Goal: Task Accomplishment & Management: Use online tool/utility

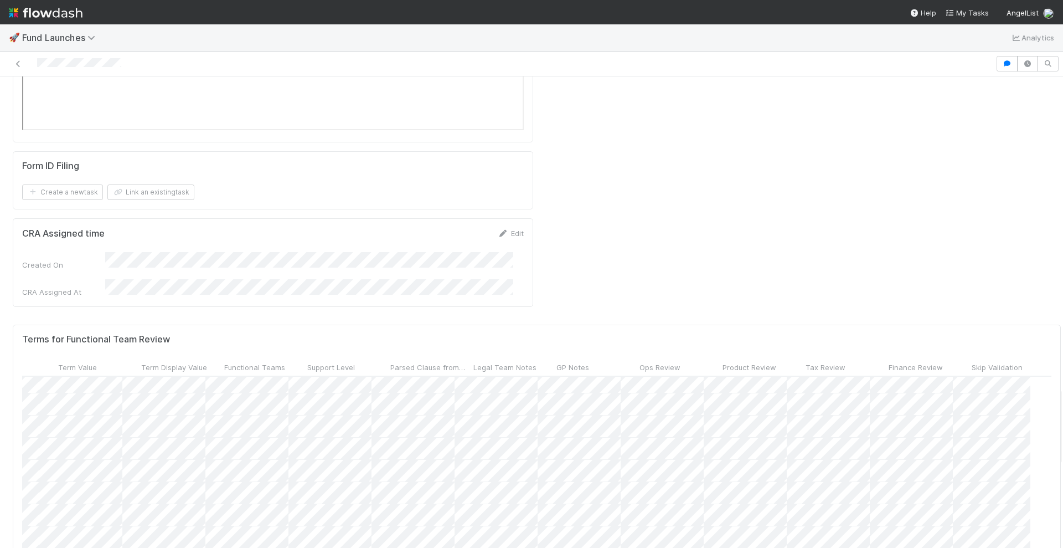
scroll to position [138, 512]
click at [814, 362] on span "Tax Review" at bounding box center [826, 367] width 40 height 11
click at [824, 223] on div "Sort ☐ → ☑" at bounding box center [848, 222] width 126 height 17
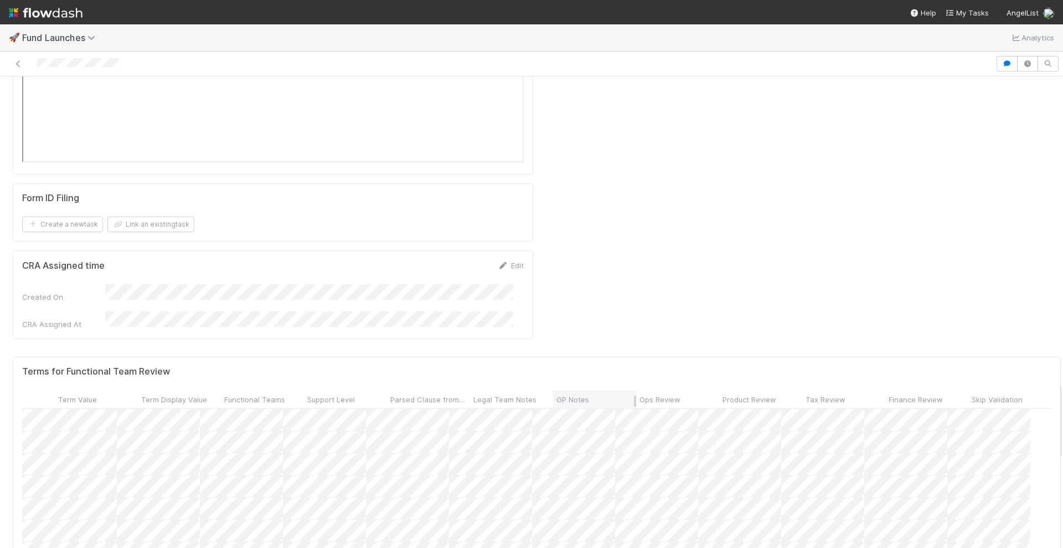
scroll to position [1939, 0]
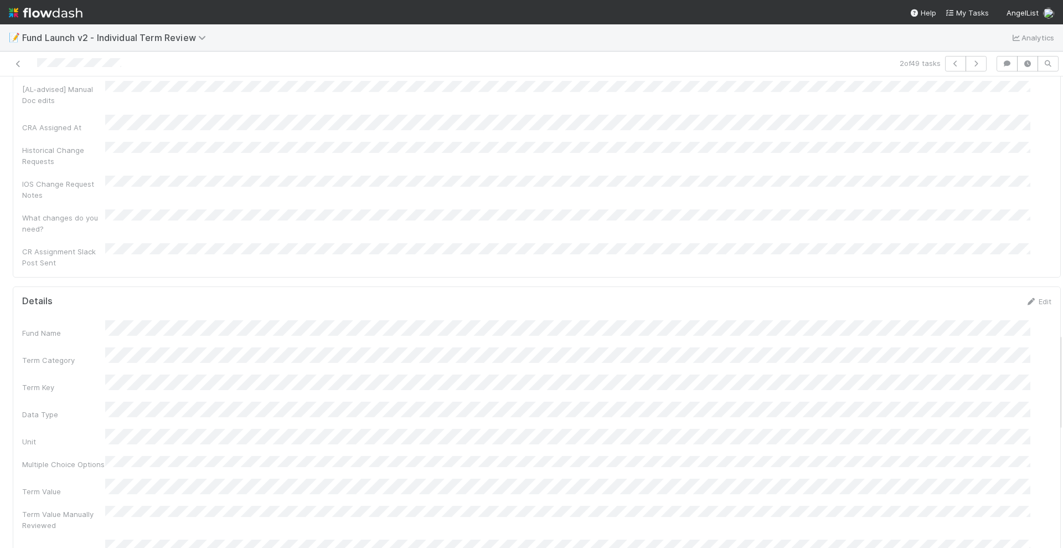
scroll to position [1224, 0]
click at [1026, 301] on icon at bounding box center [1031, 304] width 11 height 7
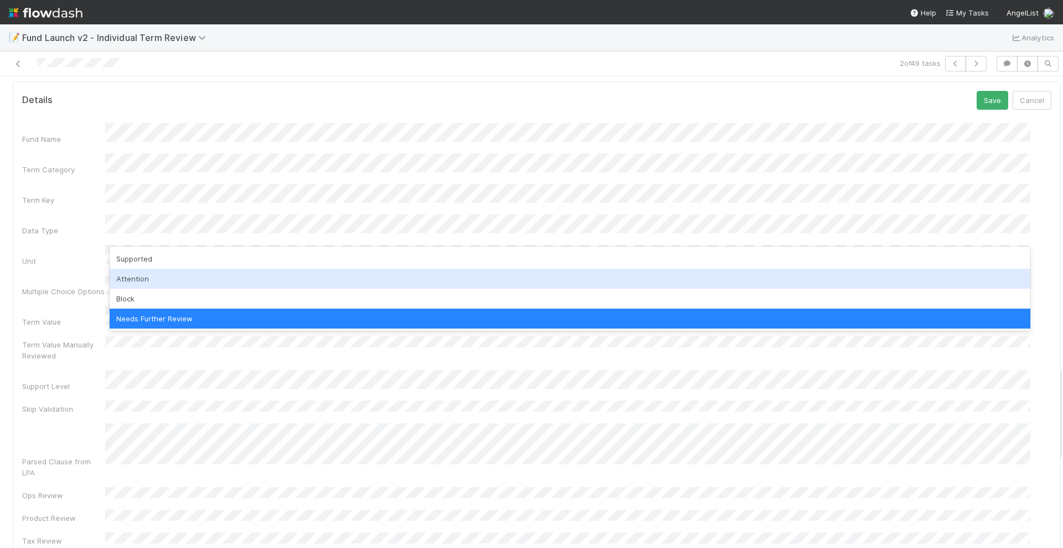
click at [162, 276] on div "Attention" at bounding box center [570, 279] width 921 height 20
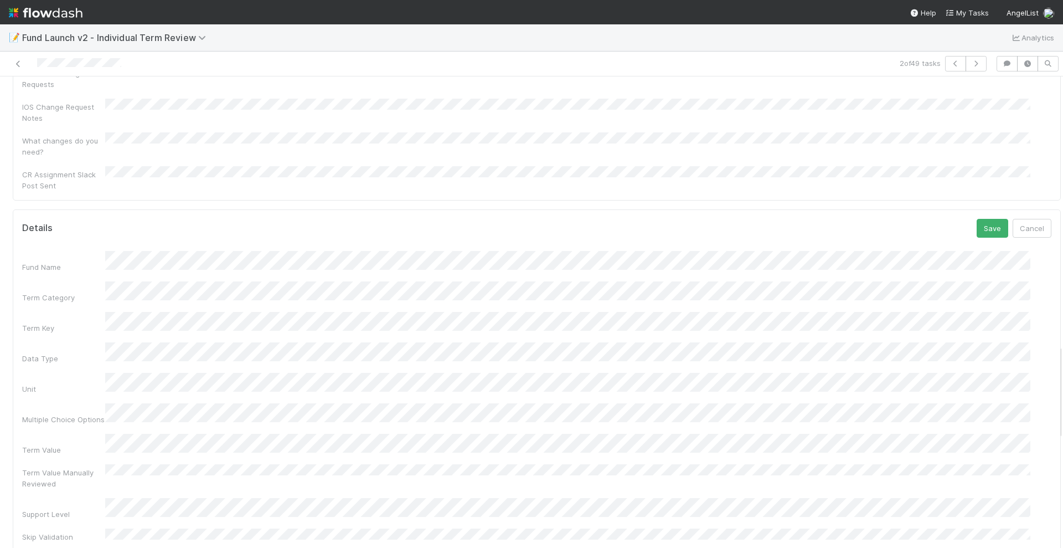
scroll to position [1293, 0]
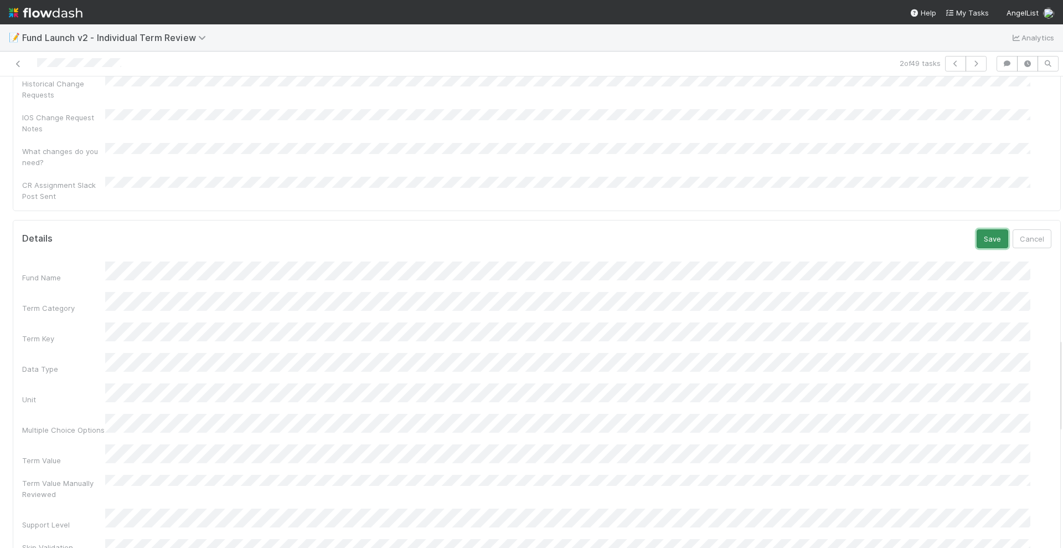
click at [977, 229] on button "Save" at bounding box center [993, 238] width 32 height 19
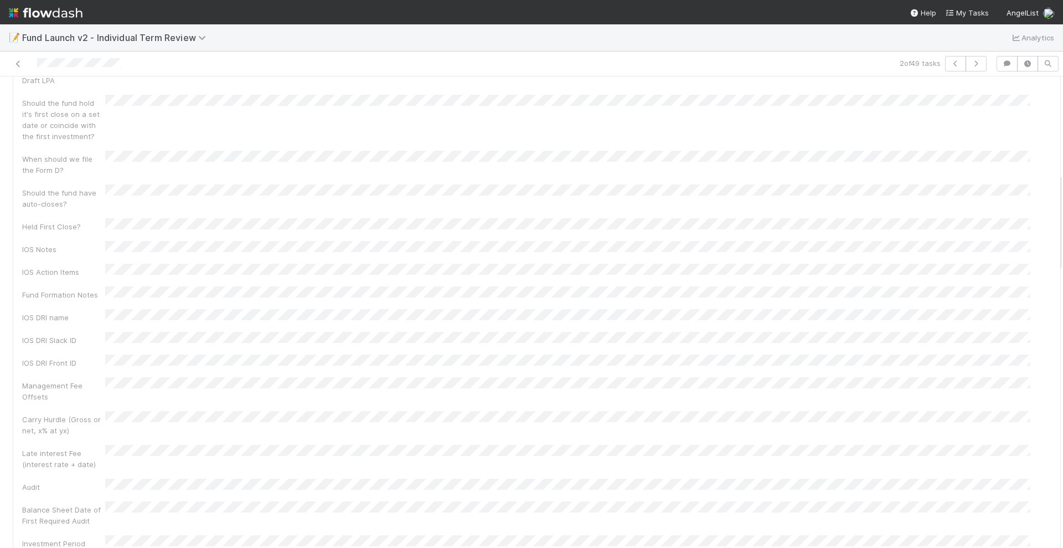
scroll to position [185, 0]
click at [950, 64] on icon "button" at bounding box center [955, 63] width 11 height 7
click at [1026, 232] on icon at bounding box center [1031, 235] width 11 height 7
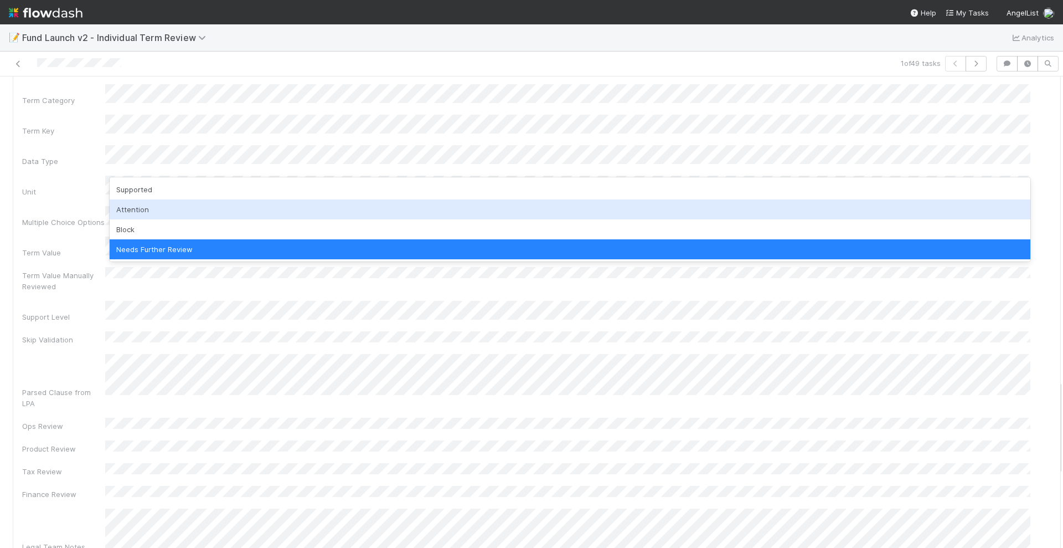
click at [186, 202] on div "Attention" at bounding box center [570, 209] width 921 height 20
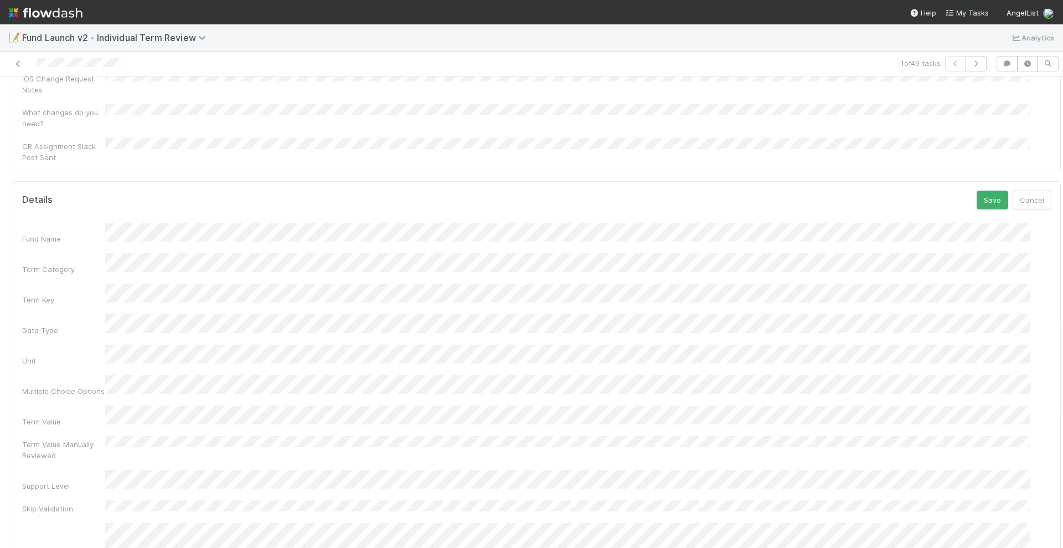
scroll to position [1154, 0]
click at [979, 368] on button "Save" at bounding box center [993, 377] width 32 height 19
click at [79, 124] on link at bounding box center [81, 128] width 11 height 9
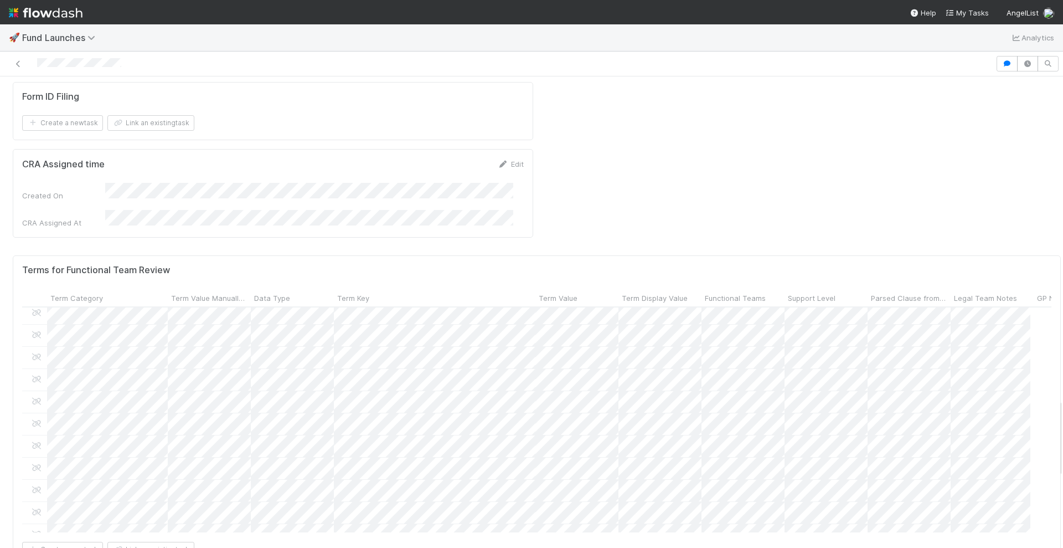
scroll to position [762, 0]
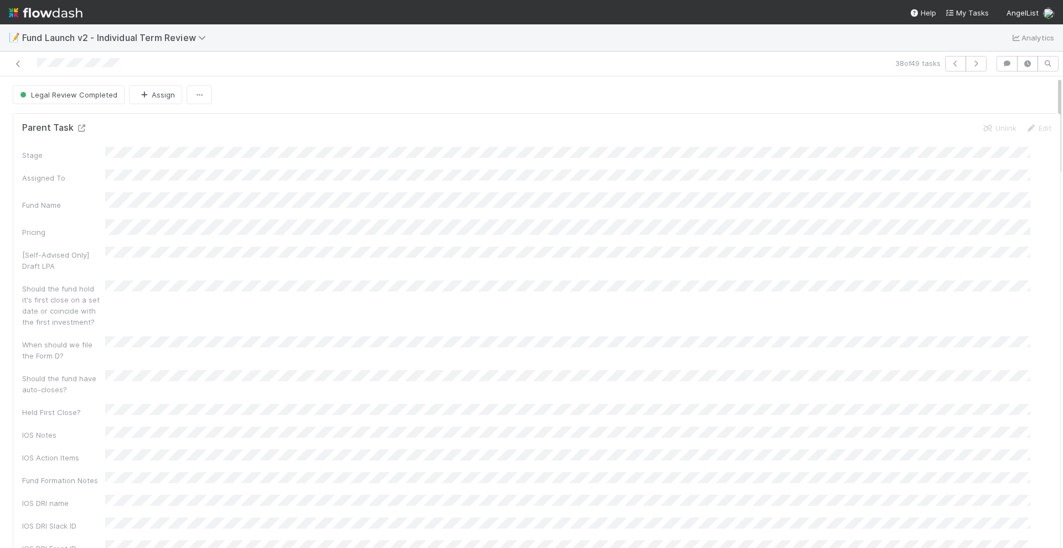
click at [83, 127] on icon at bounding box center [81, 128] width 11 height 7
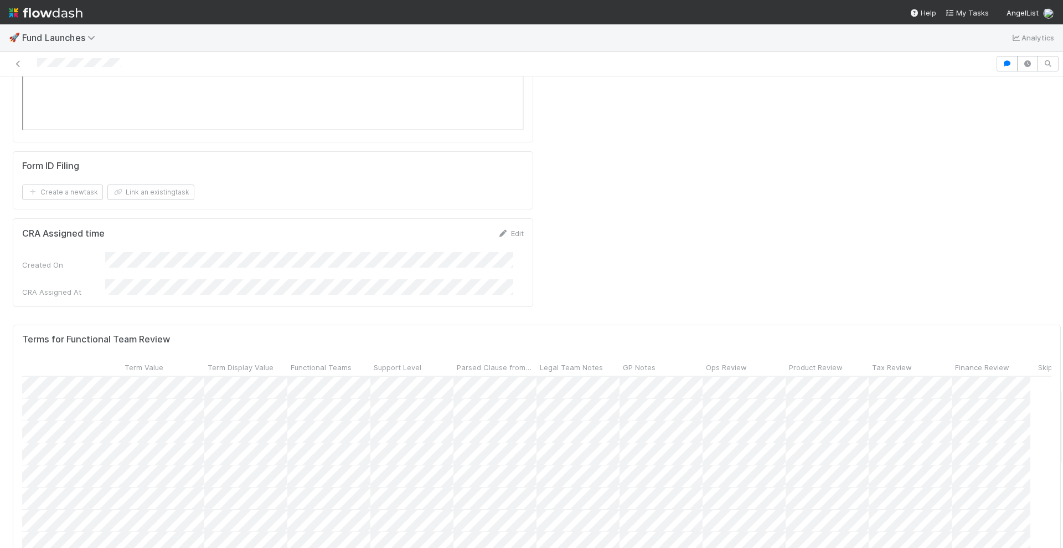
scroll to position [0, 512]
click at [806, 362] on span "Tax Review" at bounding box center [826, 367] width 40 height 11
click at [818, 221] on div "Sort ☐ → ☑" at bounding box center [848, 222] width 126 height 17
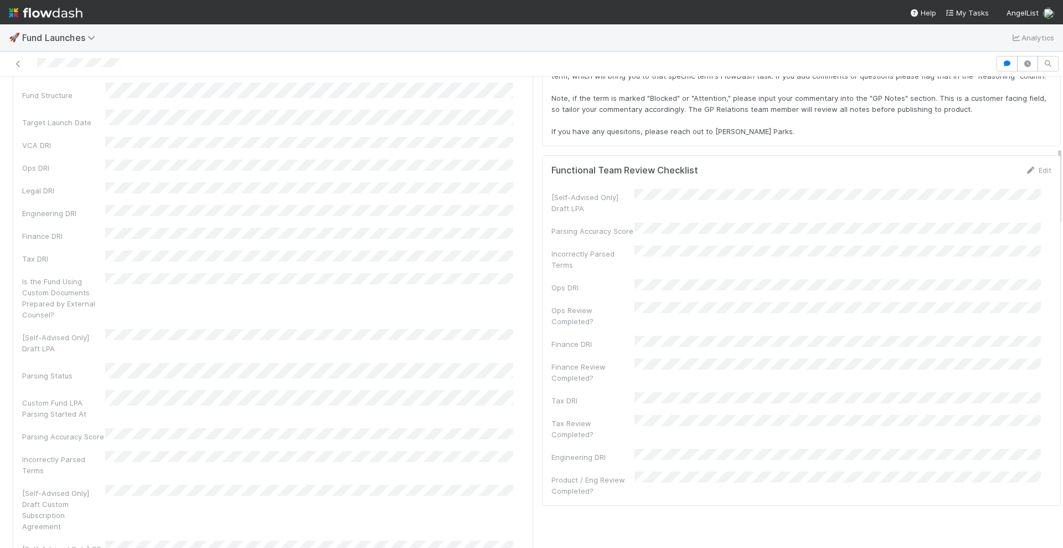
scroll to position [346, 0]
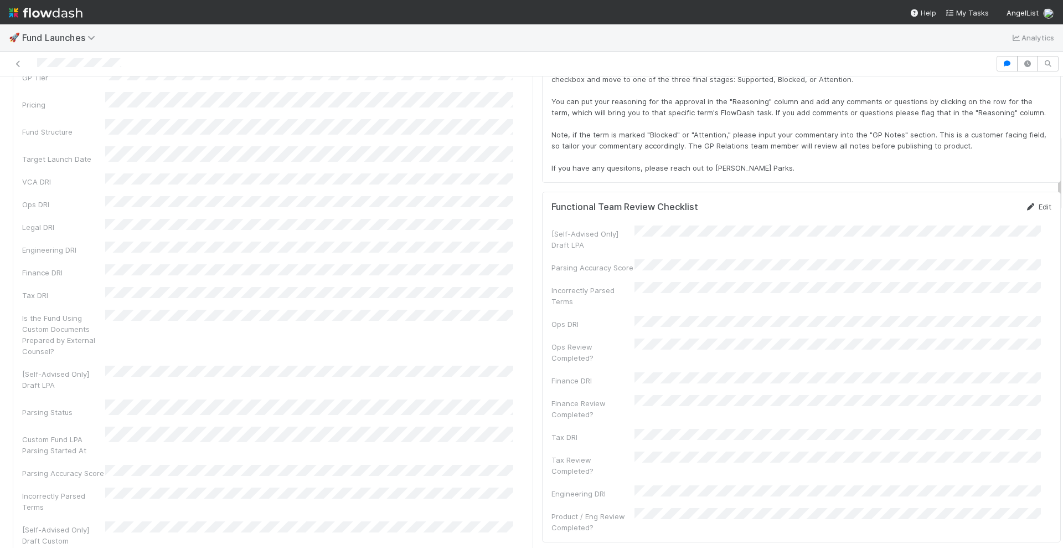
click at [1026, 204] on link "Edit" at bounding box center [1039, 206] width 26 height 9
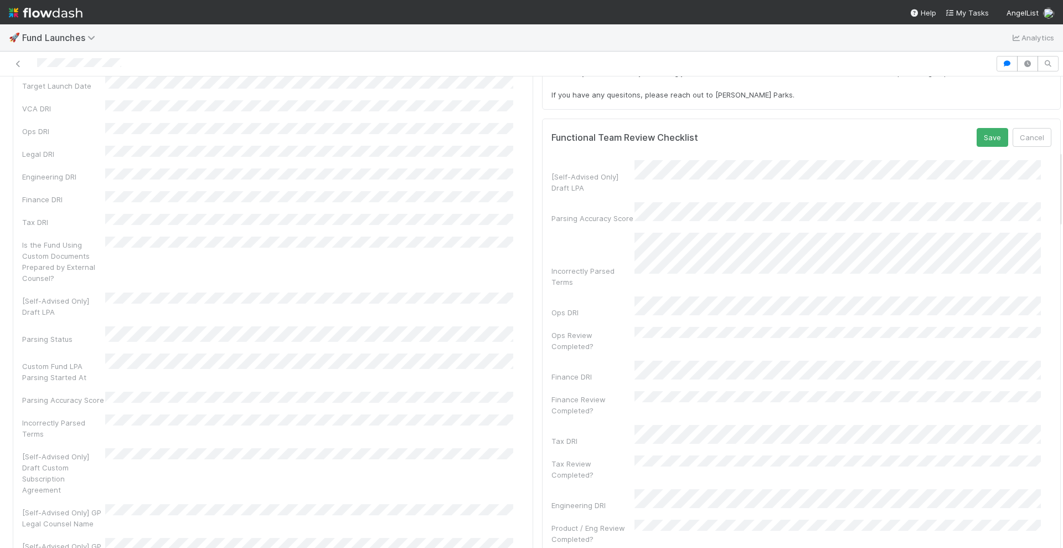
scroll to position [415, 0]
click at [977, 140] on button "Save" at bounding box center [993, 141] width 32 height 19
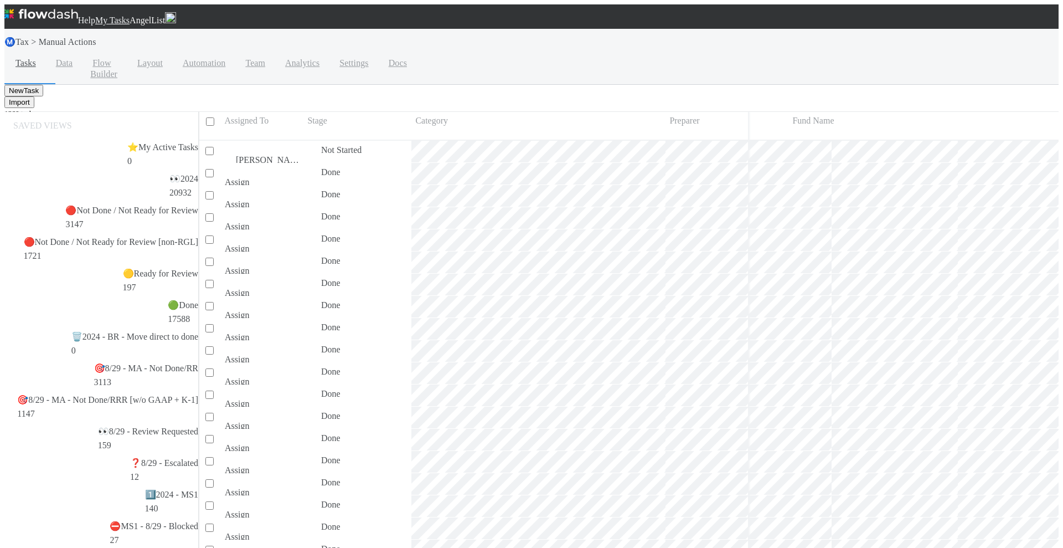
scroll to position [422, 859]
